Goal: Transaction & Acquisition: Book appointment/travel/reservation

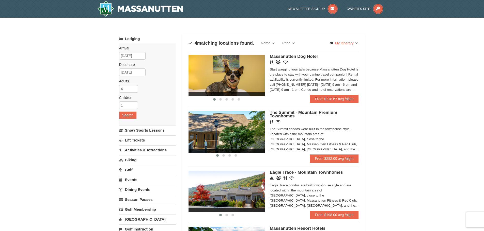
click at [155, 150] on link "Activities & Attractions" at bounding box center [147, 150] width 57 height 9
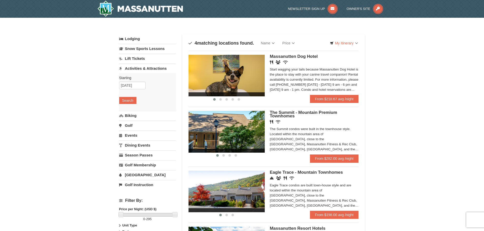
click at [127, 171] on link "[GEOGRAPHIC_DATA]" at bounding box center [147, 174] width 57 height 9
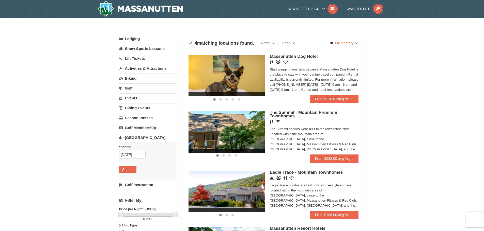
click at [242, 189] on img at bounding box center [227, 192] width 76 height 42
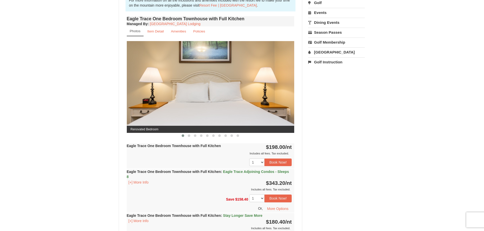
scroll to position [178, 0]
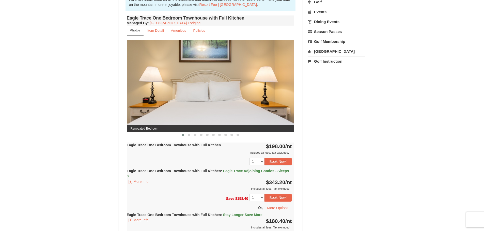
click at [271, 86] on img at bounding box center [211, 86] width 168 height 92
click at [187, 136] on button at bounding box center [189, 135] width 6 height 5
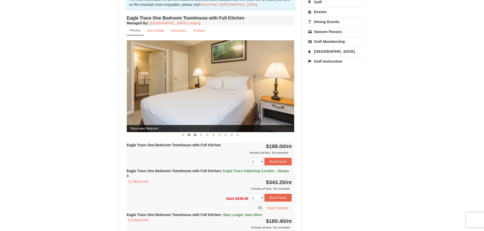
click at [195, 136] on span at bounding box center [195, 135] width 3 height 3
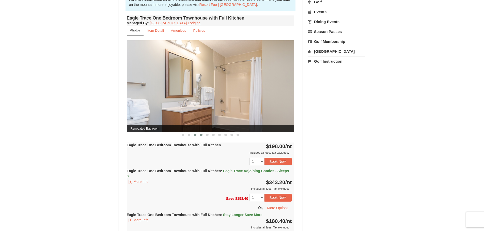
click at [200, 136] on span at bounding box center [201, 135] width 3 height 3
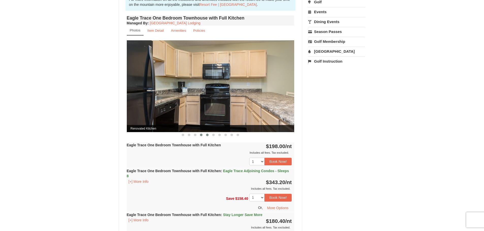
click at [205, 136] on button at bounding box center [207, 135] width 6 height 5
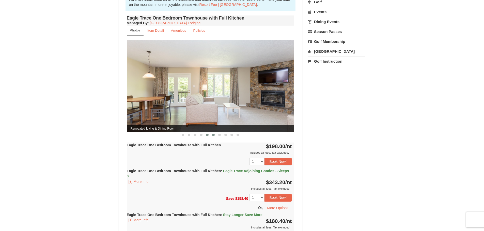
click at [213, 137] on button at bounding box center [213, 135] width 6 height 5
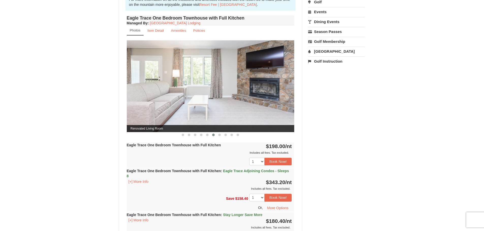
click at [213, 137] on button at bounding box center [213, 135] width 6 height 5
click at [220, 137] on button at bounding box center [219, 135] width 6 height 5
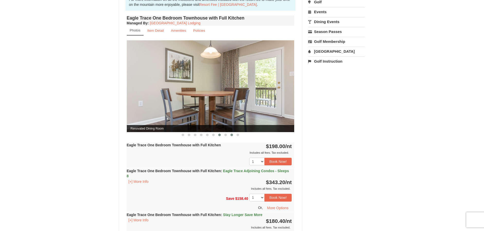
click at [228, 136] on button at bounding box center [226, 135] width 6 height 5
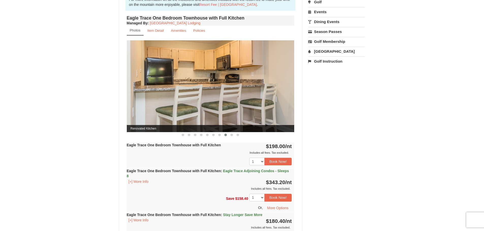
click at [241, 136] on div at bounding box center [211, 134] width 168 height 5
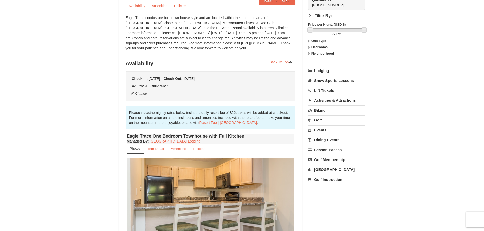
scroll to position [59, 0]
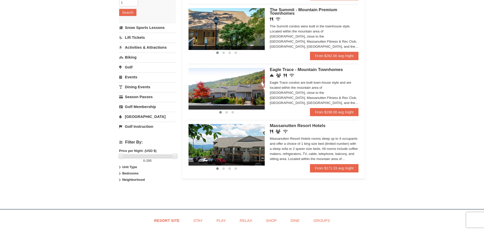
scroll to position [101, 0]
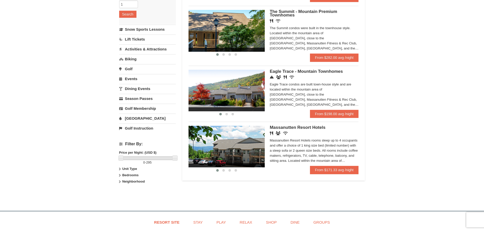
click at [245, 145] on img at bounding box center [227, 147] width 76 height 42
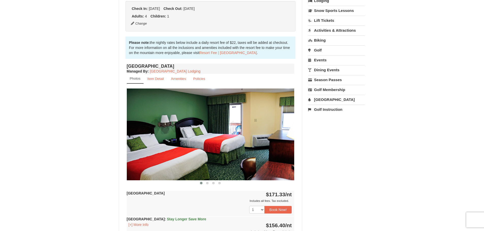
scroll to position [127, 0]
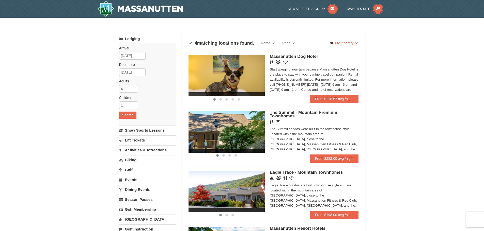
click at [239, 139] on img at bounding box center [227, 132] width 76 height 42
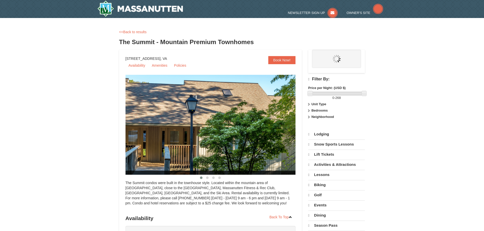
select select "10"
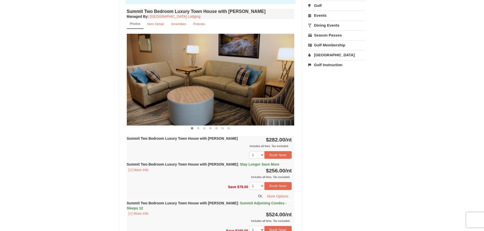
scroll to position [203, 0]
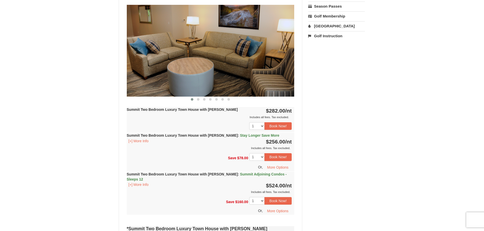
click at [256, 65] on img at bounding box center [211, 51] width 168 height 92
drag, startPoint x: 217, startPoint y: 64, endPoint x: 204, endPoint y: 63, distance: 13.5
click at [204, 63] on img at bounding box center [211, 51] width 168 height 92
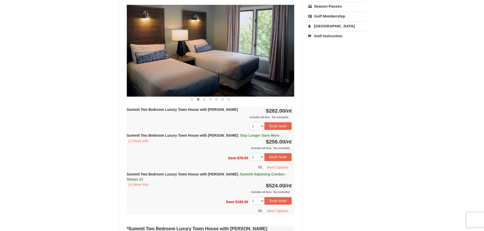
drag, startPoint x: 250, startPoint y: 67, endPoint x: 155, endPoint y: 61, distance: 95.2
click at [155, 61] on img at bounding box center [211, 51] width 168 height 92
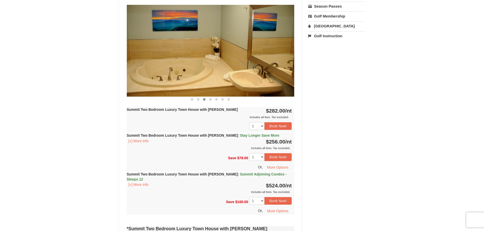
drag, startPoint x: 242, startPoint y: 67, endPoint x: 173, endPoint y: 63, distance: 69.5
click at [176, 63] on img at bounding box center [211, 51] width 168 height 92
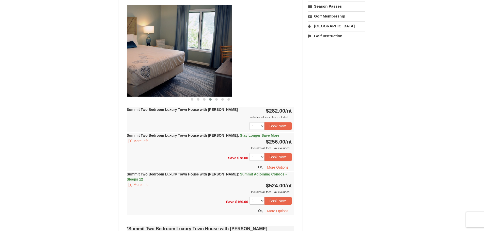
drag, startPoint x: 262, startPoint y: 69, endPoint x: 130, endPoint y: 59, distance: 131.9
click at [132, 60] on img at bounding box center [149, 51] width 168 height 92
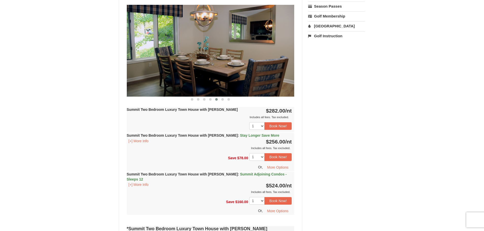
drag, startPoint x: 244, startPoint y: 72, endPoint x: 145, endPoint y: 62, distance: 99.4
click at [151, 63] on img at bounding box center [211, 51] width 168 height 92
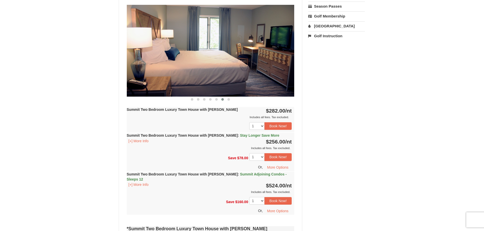
drag, startPoint x: 253, startPoint y: 72, endPoint x: 121, endPoint y: 59, distance: 132.2
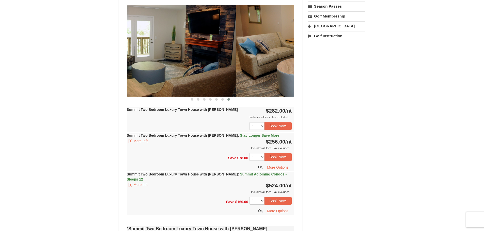
drag, startPoint x: 226, startPoint y: 69, endPoint x: 119, endPoint y: 62, distance: 107.7
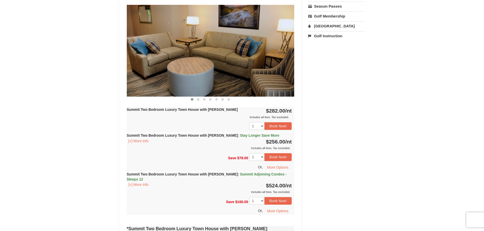
drag, startPoint x: 245, startPoint y: 68, endPoint x: 111, endPoint y: 59, distance: 134.7
click at [128, 61] on img at bounding box center [211, 51] width 168 height 92
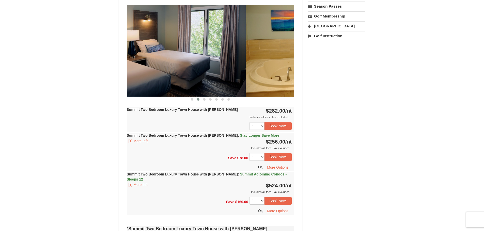
drag, startPoint x: 220, startPoint y: 62, endPoint x: 119, endPoint y: 54, distance: 101.2
click at [126, 55] on div "Summit Two Bedroom Luxury Town House with Jacuzzi Managed By : Massanutten Reso…" at bounding box center [211, 102] width 170 height 247
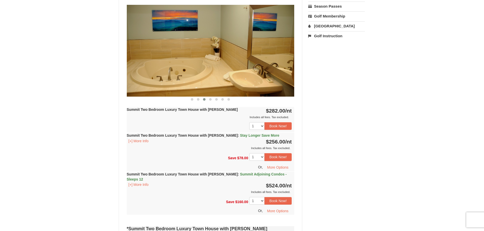
drag, startPoint x: 208, startPoint y: 63, endPoint x: 148, endPoint y: 60, distance: 60.3
click at [153, 60] on img at bounding box center [211, 51] width 168 height 92
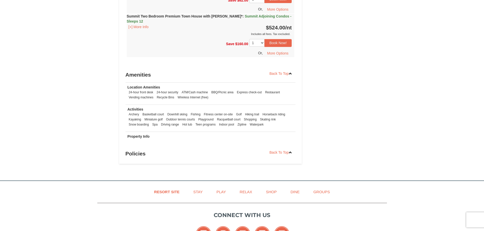
scroll to position [1169, 0]
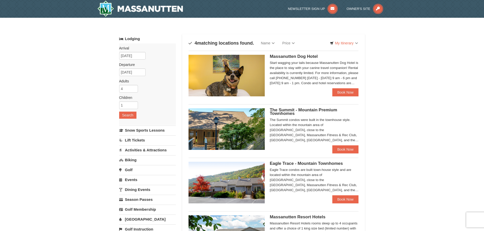
click at [222, 178] on img at bounding box center [227, 183] width 76 height 42
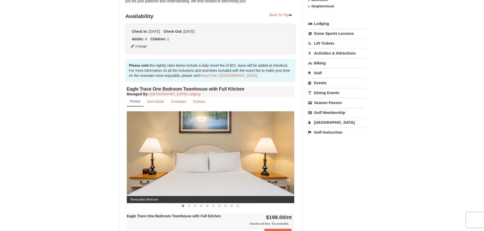
scroll to position [102, 0]
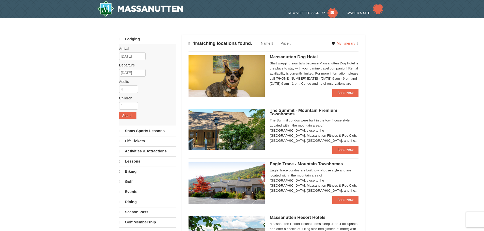
select select "10"
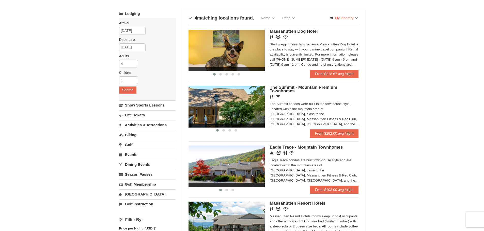
scroll to position [25, 0]
click at [230, 168] on img at bounding box center [227, 167] width 76 height 42
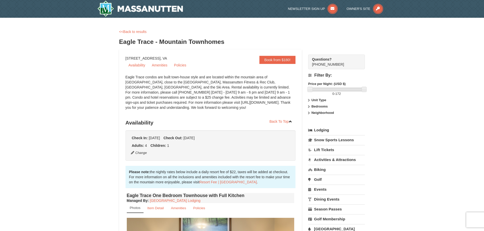
click at [319, 107] on strong "Bedrooms" at bounding box center [319, 107] width 16 height 4
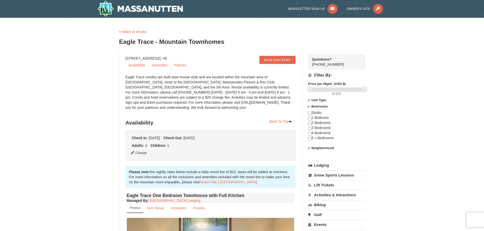
click at [316, 133] on div "Studio 1 Bedroom 2 Bedrooms 3 Bedrooms 4 Bedrooms 5 + Bedrooms" at bounding box center [336, 128] width 57 height 35
click at [309, 133] on input "checkbox" at bounding box center [309, 133] width 3 height 3
checkbox input "true"
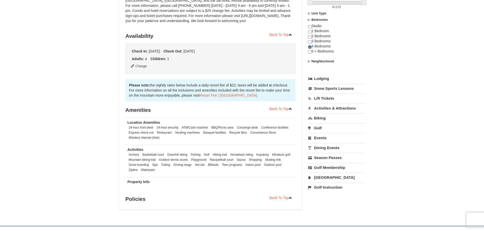
scroll to position [76, 0]
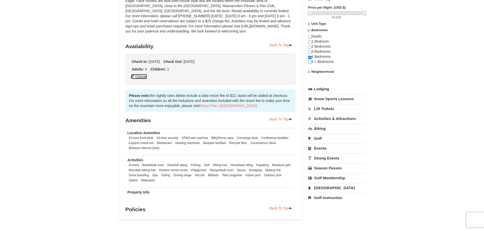
click at [143, 79] on button "Change" at bounding box center [139, 77] width 17 height 6
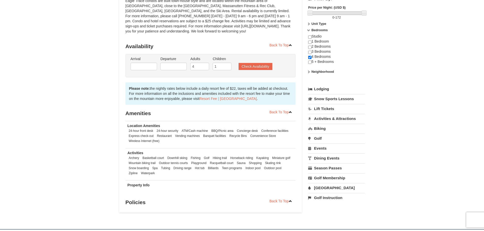
type input "03/06/2026"
type input "03/09/2026"
click at [209, 67] on input "4" at bounding box center [199, 67] width 19 height 8
click at [205, 68] on input "3" at bounding box center [199, 67] width 19 height 8
click at [205, 65] on input "4" at bounding box center [199, 67] width 19 height 8
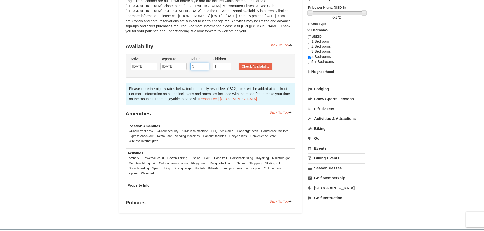
click at [205, 65] on input "5" at bounding box center [199, 67] width 19 height 8
click at [205, 65] on input "6" at bounding box center [199, 67] width 19 height 8
type input "7"
click at [205, 65] on input "7" at bounding box center [199, 67] width 19 height 8
click at [228, 65] on input "2" at bounding box center [222, 67] width 19 height 8
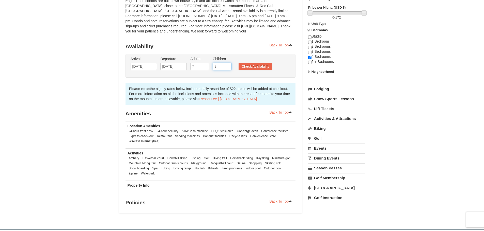
type input "3"
click at [228, 65] on input "3" at bounding box center [222, 67] width 19 height 8
click at [256, 71] on ul "Arrival Please format dates MM/DD/YYYY Please format dates MM/DD/YYYY 03/06/202…" at bounding box center [207, 64] width 157 height 17
click at [255, 69] on button "Check Availability" at bounding box center [256, 66] width 34 height 7
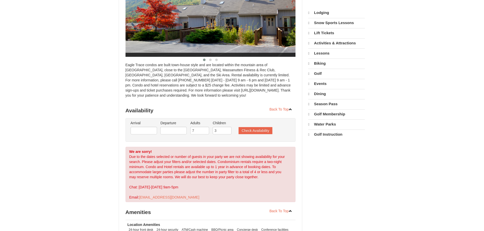
select select "10"
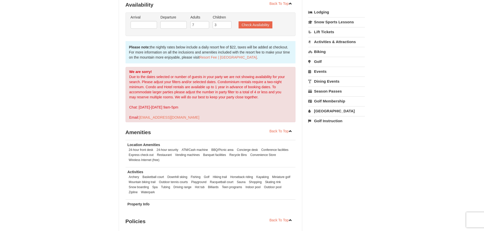
scroll to position [113, 0]
click at [143, 27] on input "text" at bounding box center [144, 25] width 26 height 8
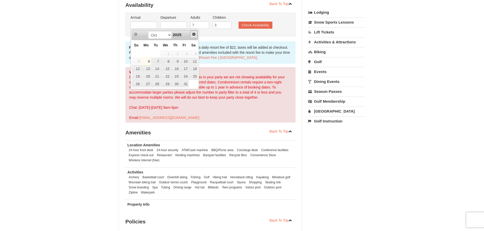
click at [196, 35] on span "Next" at bounding box center [194, 34] width 4 height 4
click at [195, 35] on span "Next" at bounding box center [194, 34] width 4 height 4
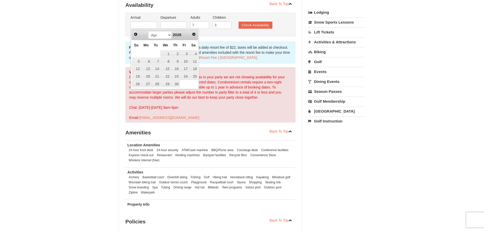
click at [135, 34] on span "Prev" at bounding box center [136, 34] width 4 height 4
click at [183, 62] on link "13" at bounding box center [184, 61] width 9 height 7
type input "[DATE]"
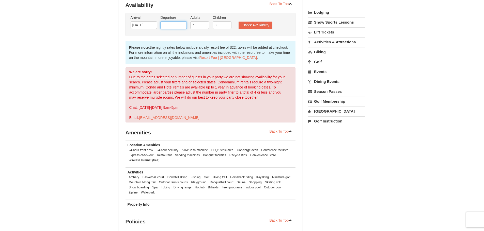
click at [174, 28] on input "text" at bounding box center [173, 25] width 26 height 8
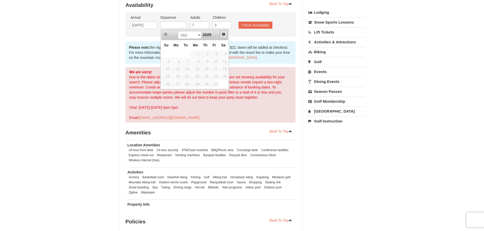
click at [222, 34] on span "Next" at bounding box center [224, 34] width 4 height 4
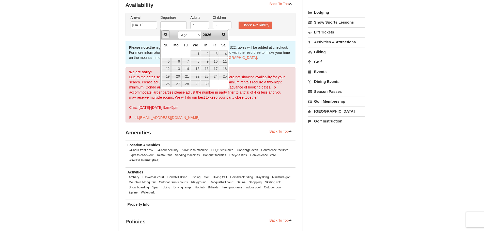
click at [166, 35] on span "Prev" at bounding box center [166, 34] width 4 height 4
click at [176, 68] on link "16" at bounding box center [176, 69] width 10 height 7
type input "[DATE]"
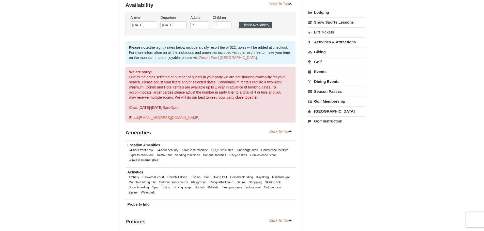
click at [251, 24] on button "Check Availability" at bounding box center [256, 25] width 34 height 7
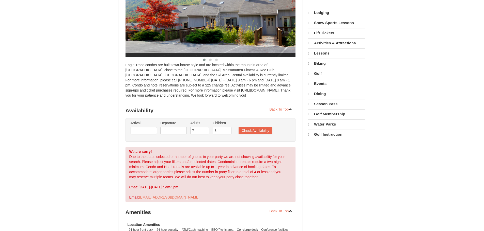
select select "10"
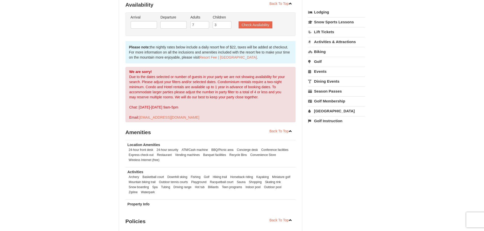
scroll to position [113, 0]
click at [151, 25] on input "text" at bounding box center [144, 25] width 26 height 8
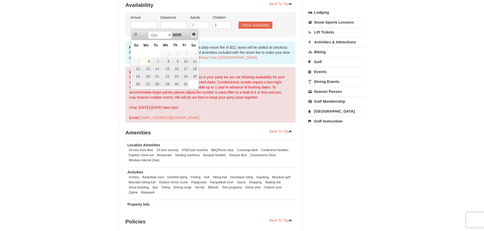
click at [194, 34] on span "Next" at bounding box center [194, 34] width 4 height 4
click at [178, 61] on link "12" at bounding box center [175, 61] width 9 height 7
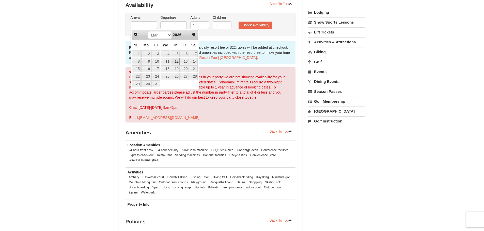
type input "[DATE]"
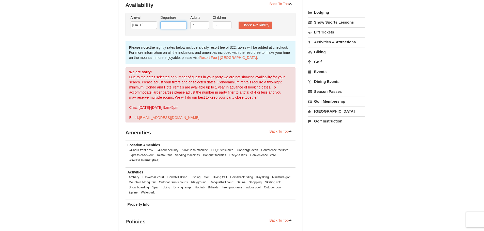
click at [184, 26] on input "text" at bounding box center [173, 25] width 26 height 8
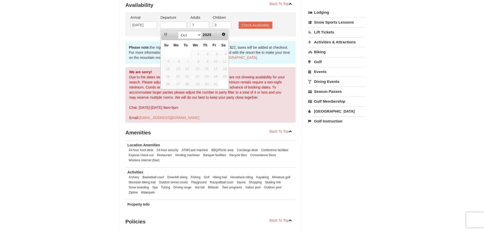
click at [222, 34] on span "Next" at bounding box center [224, 34] width 4 height 4
click at [223, 34] on span "Next" at bounding box center [224, 34] width 4 height 4
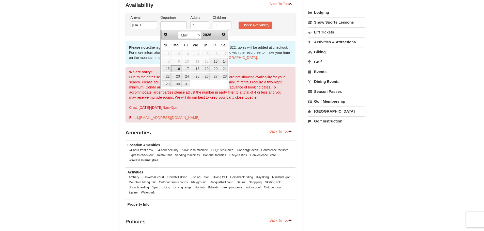
click at [179, 69] on link "16" at bounding box center [176, 69] width 10 height 7
type input "[DATE]"
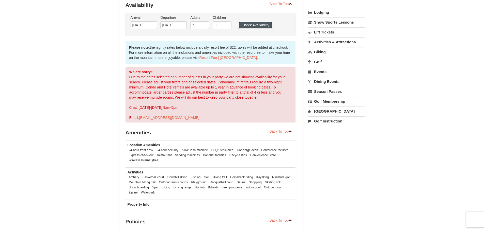
click at [247, 27] on button "Check Availability" at bounding box center [256, 25] width 34 height 7
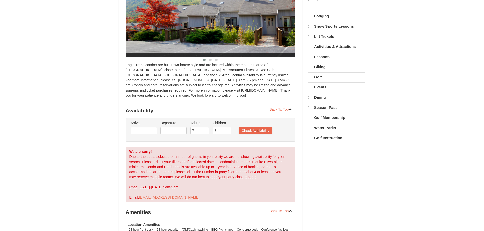
select select "10"
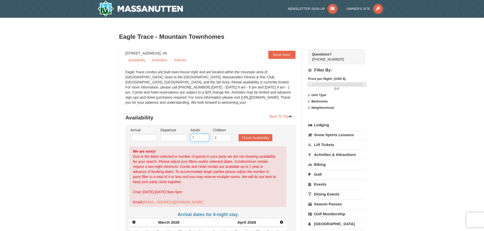
click at [196, 139] on input "7" at bounding box center [199, 138] width 19 height 8
click at [204, 139] on input "6" at bounding box center [199, 138] width 19 height 8
click at [204, 139] on input "5" at bounding box center [199, 138] width 19 height 8
type input "4"
click at [204, 139] on input "4" at bounding box center [199, 138] width 19 height 8
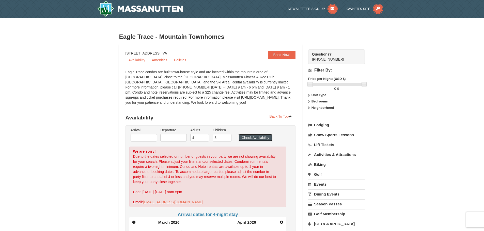
click at [245, 139] on button "Check Availability" at bounding box center [256, 137] width 34 height 7
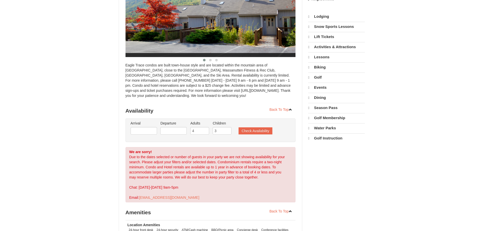
select select "10"
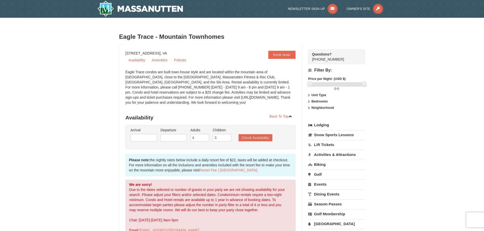
click at [324, 128] on link "Lodging" at bounding box center [336, 125] width 57 height 9
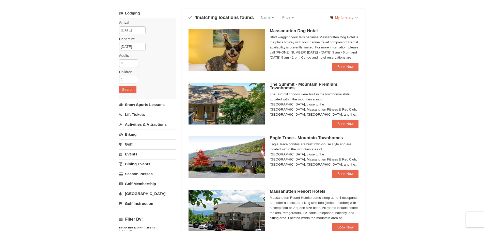
scroll to position [25, 0]
click at [129, 62] on input "4" at bounding box center [128, 64] width 19 height 8
click at [133, 80] on input "2" at bounding box center [128, 80] width 19 height 8
type input "3"
click at [134, 79] on input "3" at bounding box center [128, 80] width 19 height 8
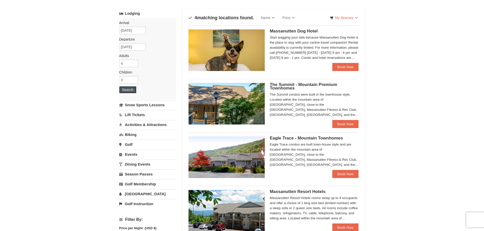
click at [127, 87] on button "Search" at bounding box center [127, 89] width 17 height 7
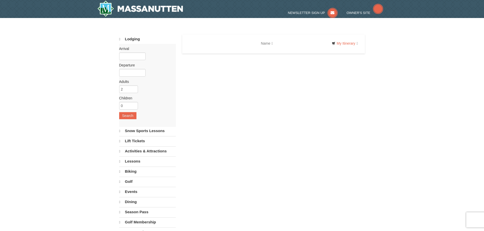
select select "10"
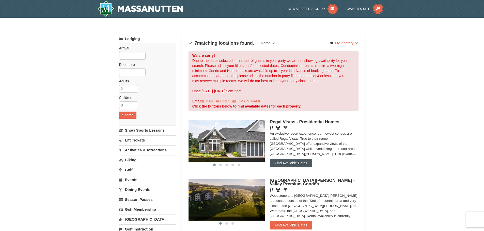
click at [288, 165] on button "Find Available Dates" at bounding box center [291, 163] width 42 height 8
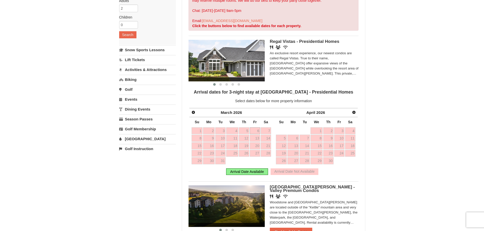
scroll to position [102, 0]
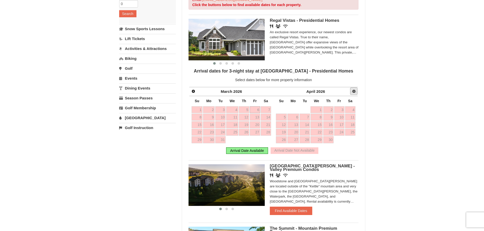
click at [356, 92] on link "Next" at bounding box center [354, 92] width 8 height 8
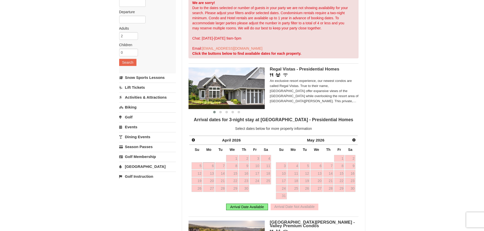
scroll to position [0, 0]
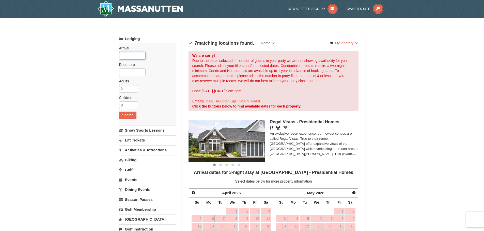
click at [134, 52] on input "text" at bounding box center [132, 56] width 26 height 8
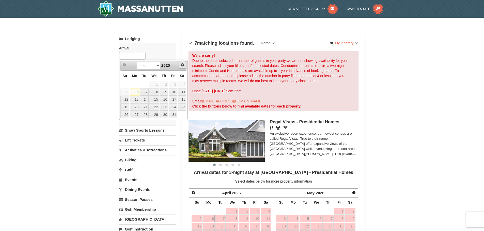
click at [183, 66] on span "Next" at bounding box center [182, 65] width 4 height 4
click at [167, 83] on link "5" at bounding box center [164, 84] width 9 height 7
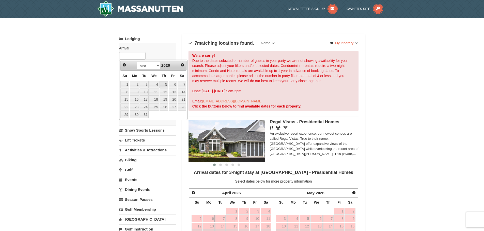
type input "[DATE]"
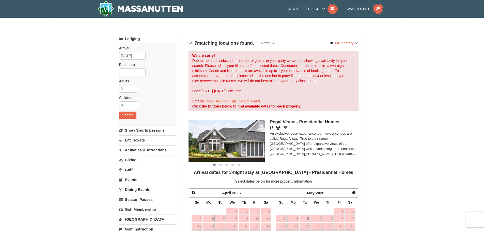
click at [148, 71] on div "Arrival Please format dates MM/DD/YYYY Please format dates MM/DD/YYYY 03/05/202…" at bounding box center [147, 84] width 57 height 82
click at [134, 70] on input "text" at bounding box center [132, 73] width 26 height 8
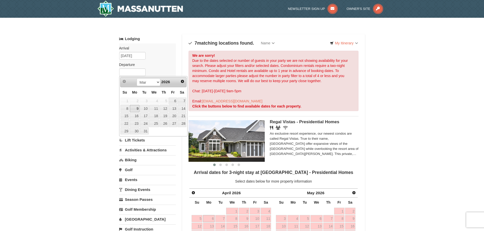
click at [136, 109] on link "9" at bounding box center [135, 108] width 10 height 7
type input "[DATE]"
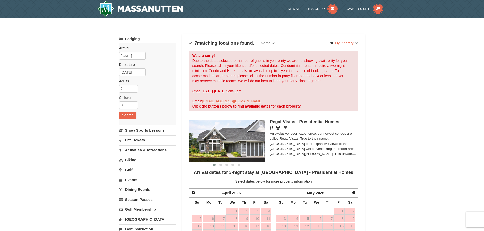
click at [132, 119] on div "Arrival Please format dates MM/DD/YYYY Please format dates MM/DD/YYYY 03/05/202…" at bounding box center [147, 84] width 57 height 82
click at [132, 117] on button "Search" at bounding box center [127, 115] width 17 height 7
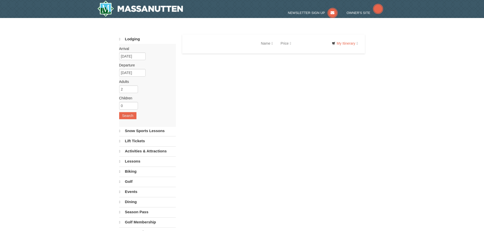
select select "10"
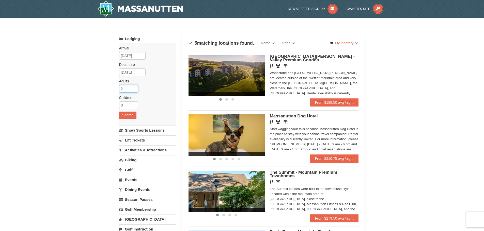
click at [128, 89] on input "2" at bounding box center [128, 89] width 19 height 8
click at [134, 87] on input "3" at bounding box center [128, 89] width 19 height 8
type input "4"
click at [134, 87] on input "4" at bounding box center [128, 89] width 19 height 8
click at [136, 105] on input "1" at bounding box center [128, 106] width 19 height 8
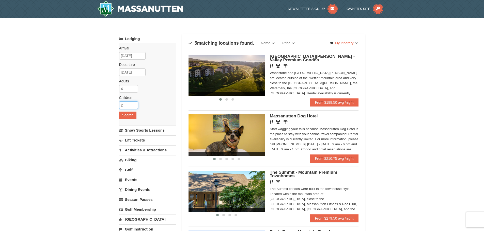
click at [135, 105] on input "2" at bounding box center [128, 106] width 19 height 8
type input "3"
click at [135, 105] on input "3" at bounding box center [128, 106] width 19 height 8
click at [130, 116] on button "Search" at bounding box center [127, 115] width 17 height 7
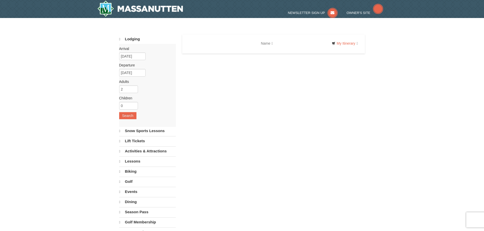
select select "10"
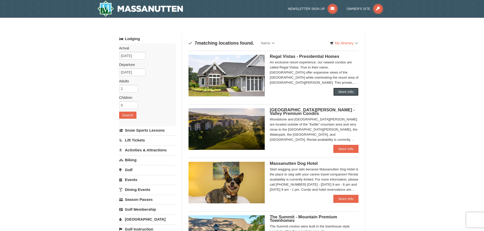
click at [342, 96] on link "More Info" at bounding box center [345, 92] width 25 height 8
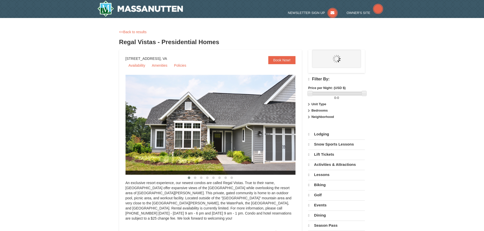
select select "10"
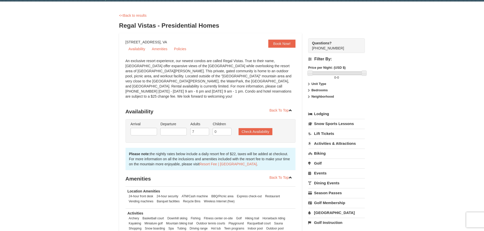
scroll to position [25, 0]
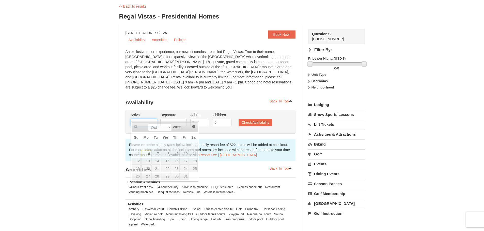
click at [143, 119] on input "text" at bounding box center [144, 123] width 26 height 8
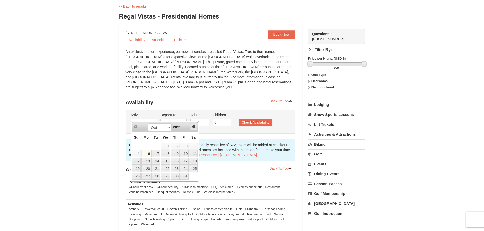
click at [193, 127] on span "Next" at bounding box center [194, 127] width 4 height 4
click at [192, 129] on link "Next" at bounding box center [194, 127] width 8 height 8
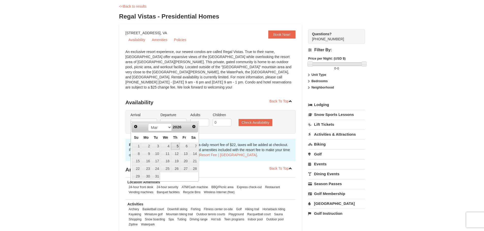
click at [178, 149] on link "5" at bounding box center [175, 146] width 9 height 7
type input "[DATE]"
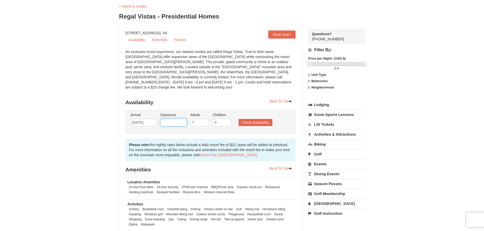
click at [182, 119] on input "text" at bounding box center [173, 123] width 26 height 8
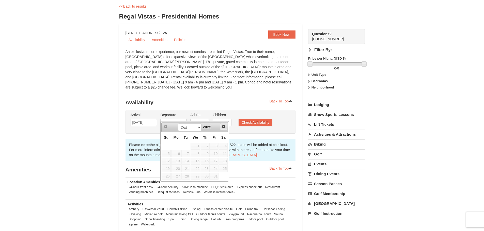
click at [221, 127] on link "Next" at bounding box center [224, 127] width 8 height 8
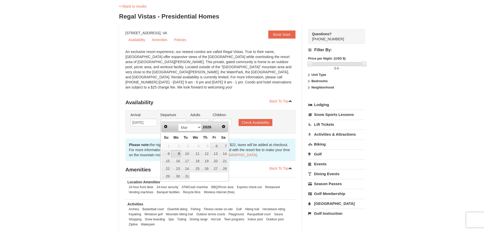
click at [179, 154] on link "9" at bounding box center [176, 153] width 10 height 7
type input "[DATE]"
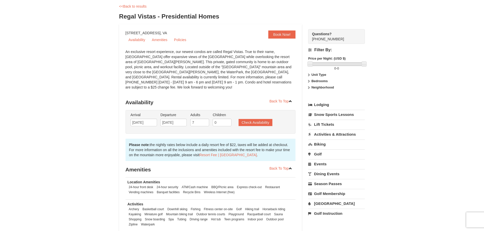
click at [255, 122] on ul "Arrival Please format dates MM/DD/YYYY Please format dates MM/DD/YYYY 03/05/202…" at bounding box center [207, 121] width 157 height 17
click at [255, 120] on button "Check Availability" at bounding box center [256, 122] width 34 height 7
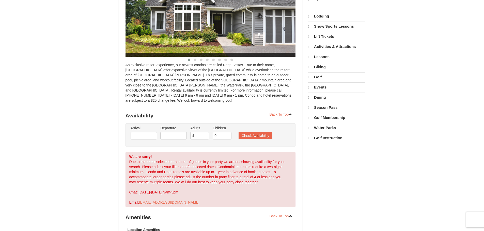
select select "10"
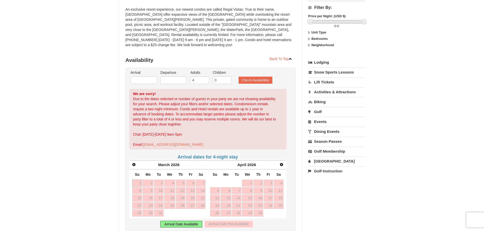
scroll to position [62, 0]
